Goal: Find specific page/section: Find specific page/section

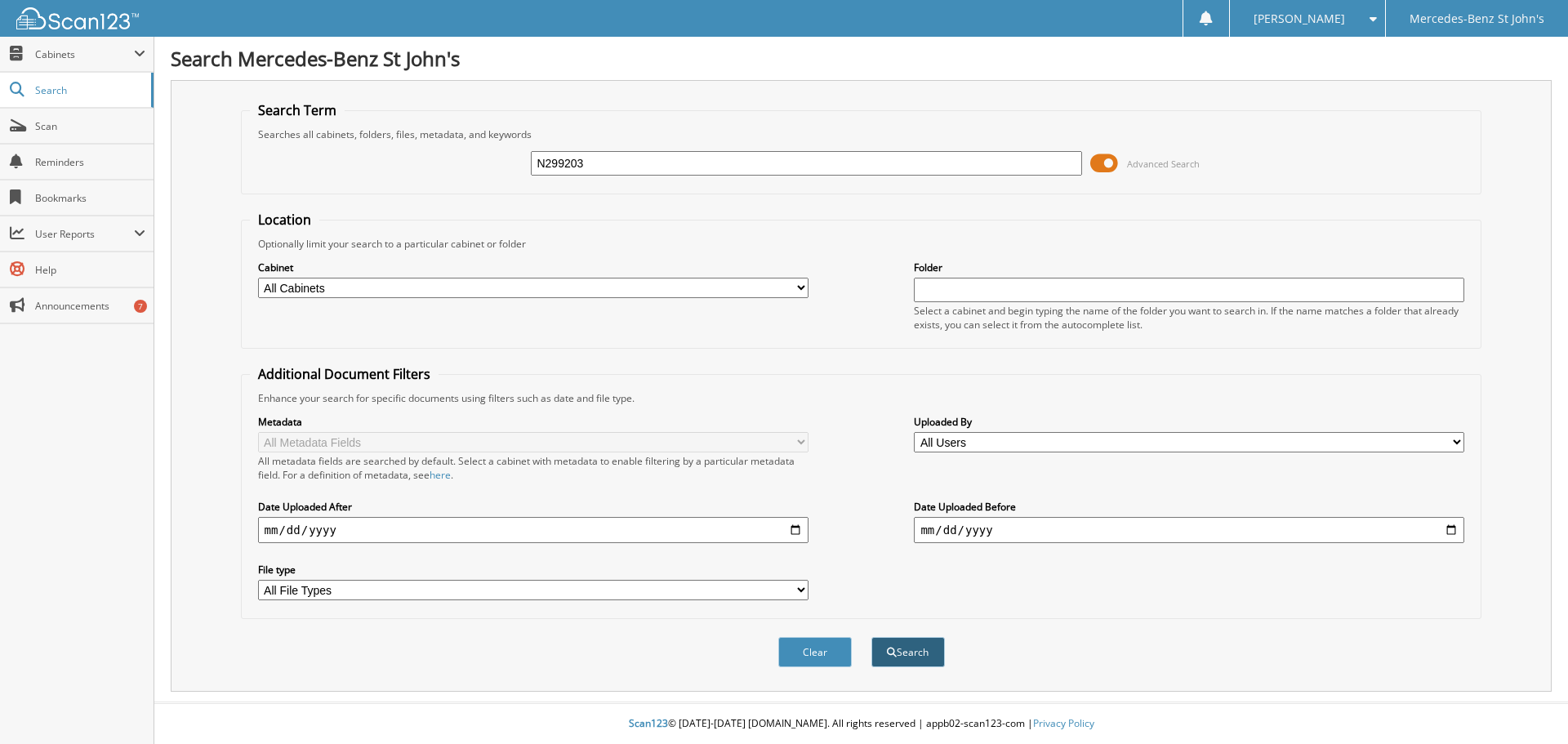
type input "N299203"
click at [912, 642] on button "Search" at bounding box center [908, 651] width 74 height 30
